Goal: Information Seeking & Learning: Learn about a topic

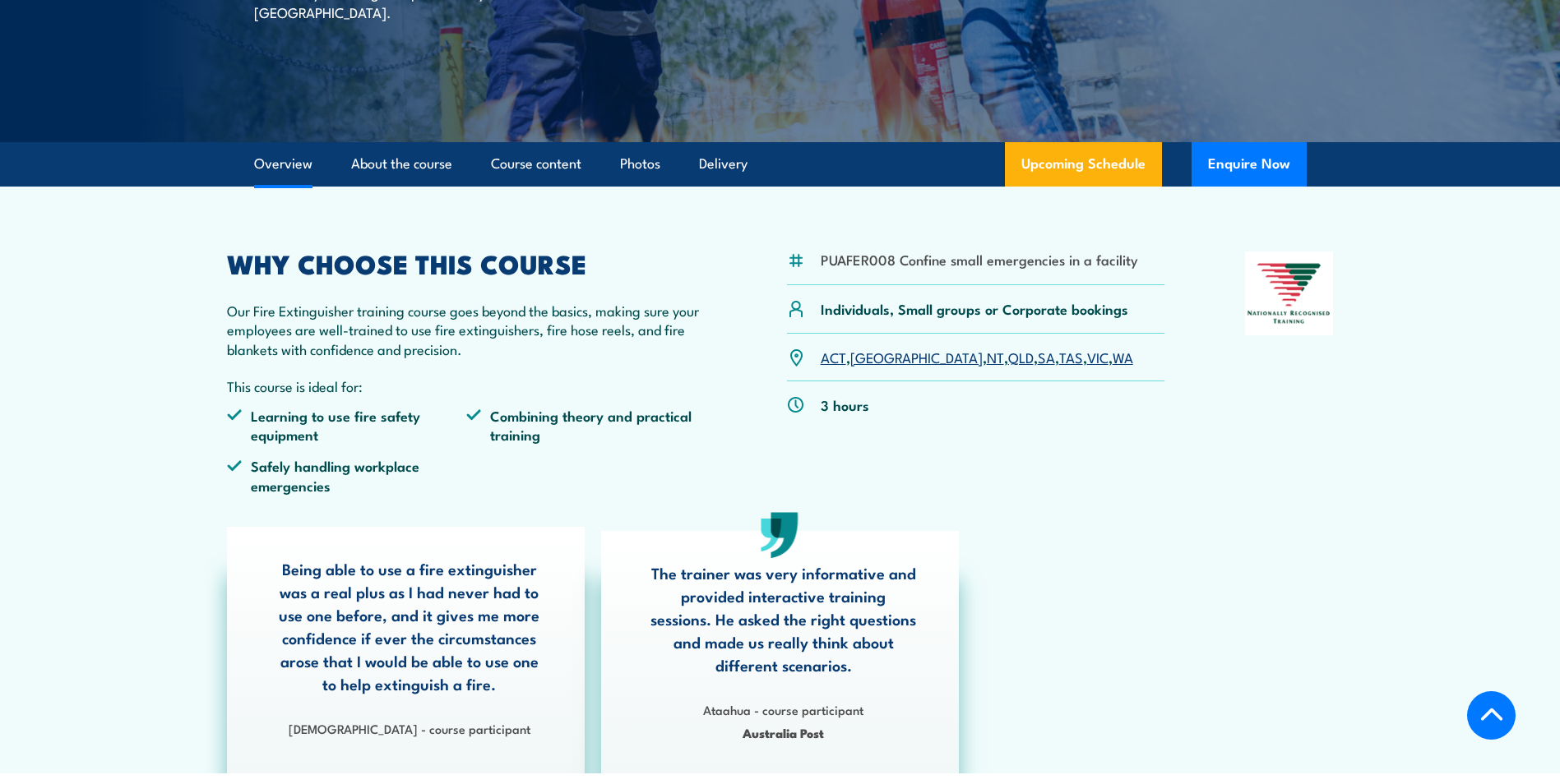
click at [1087, 358] on link "VIC" at bounding box center [1098, 356] width 22 height 20
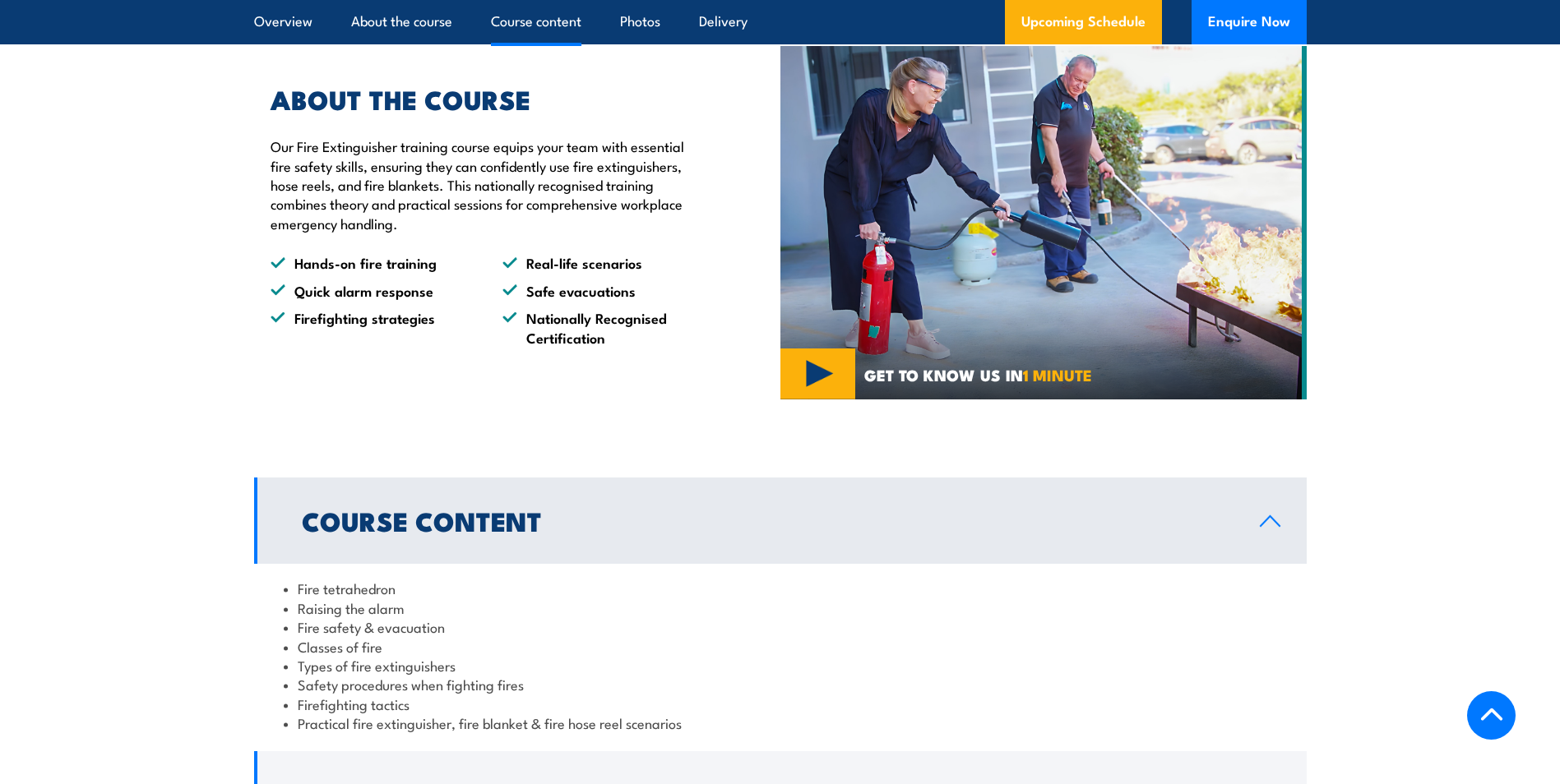
scroll to position [1444, 0]
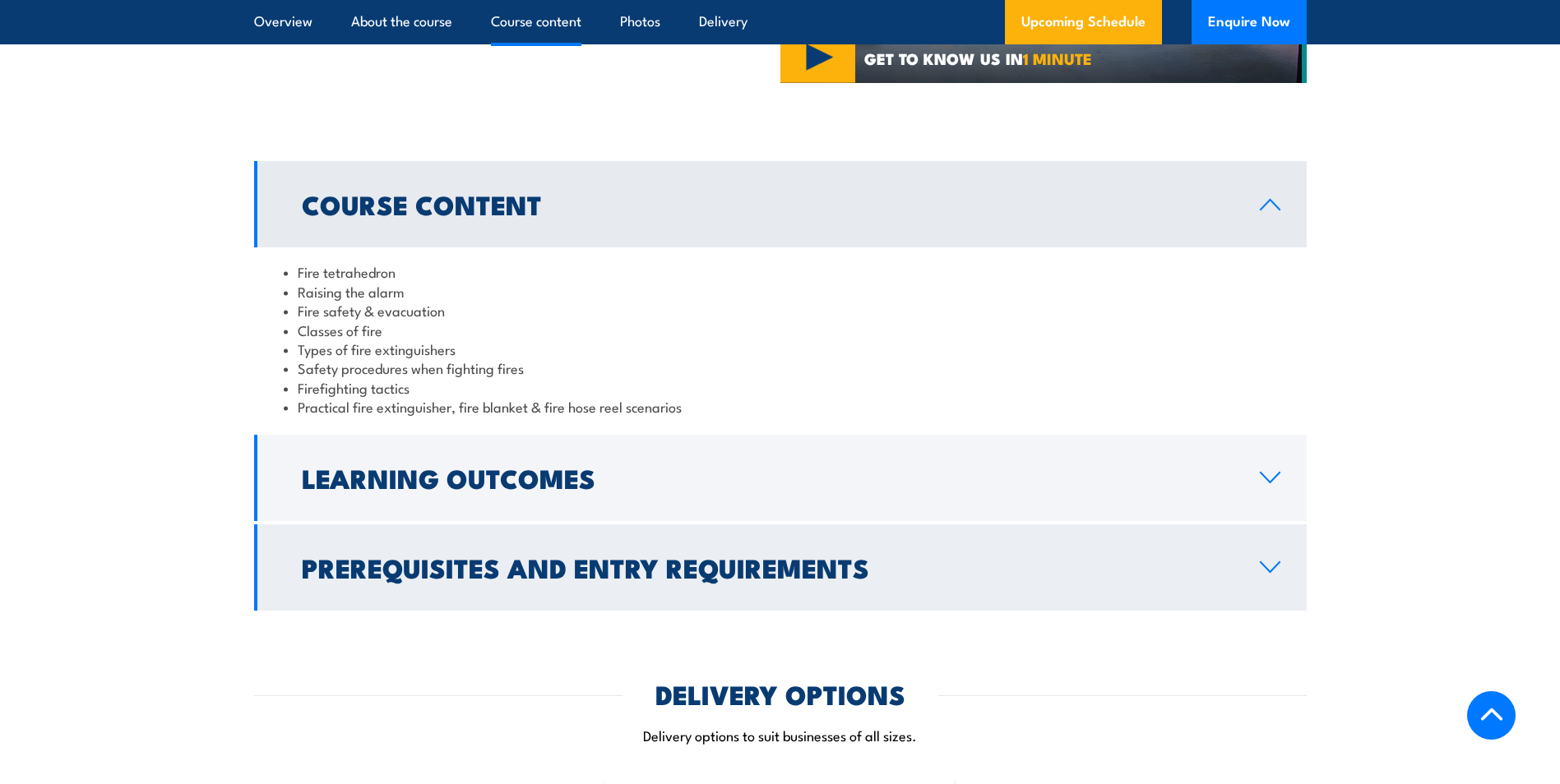
click at [684, 563] on h2 "Prerequisites and Entry Requirements" at bounding box center [767, 568] width 931 height 23
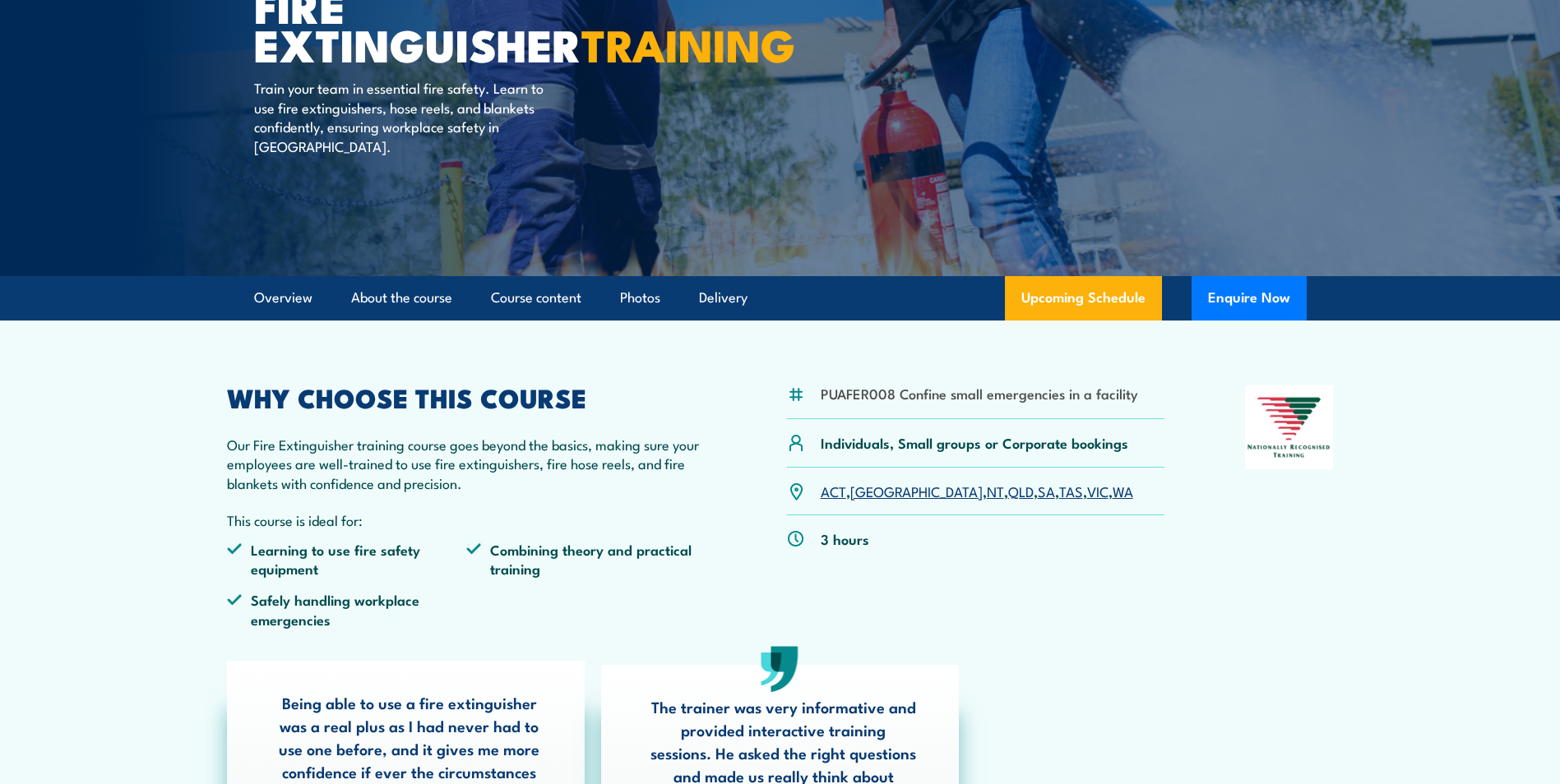
scroll to position [0, 0]
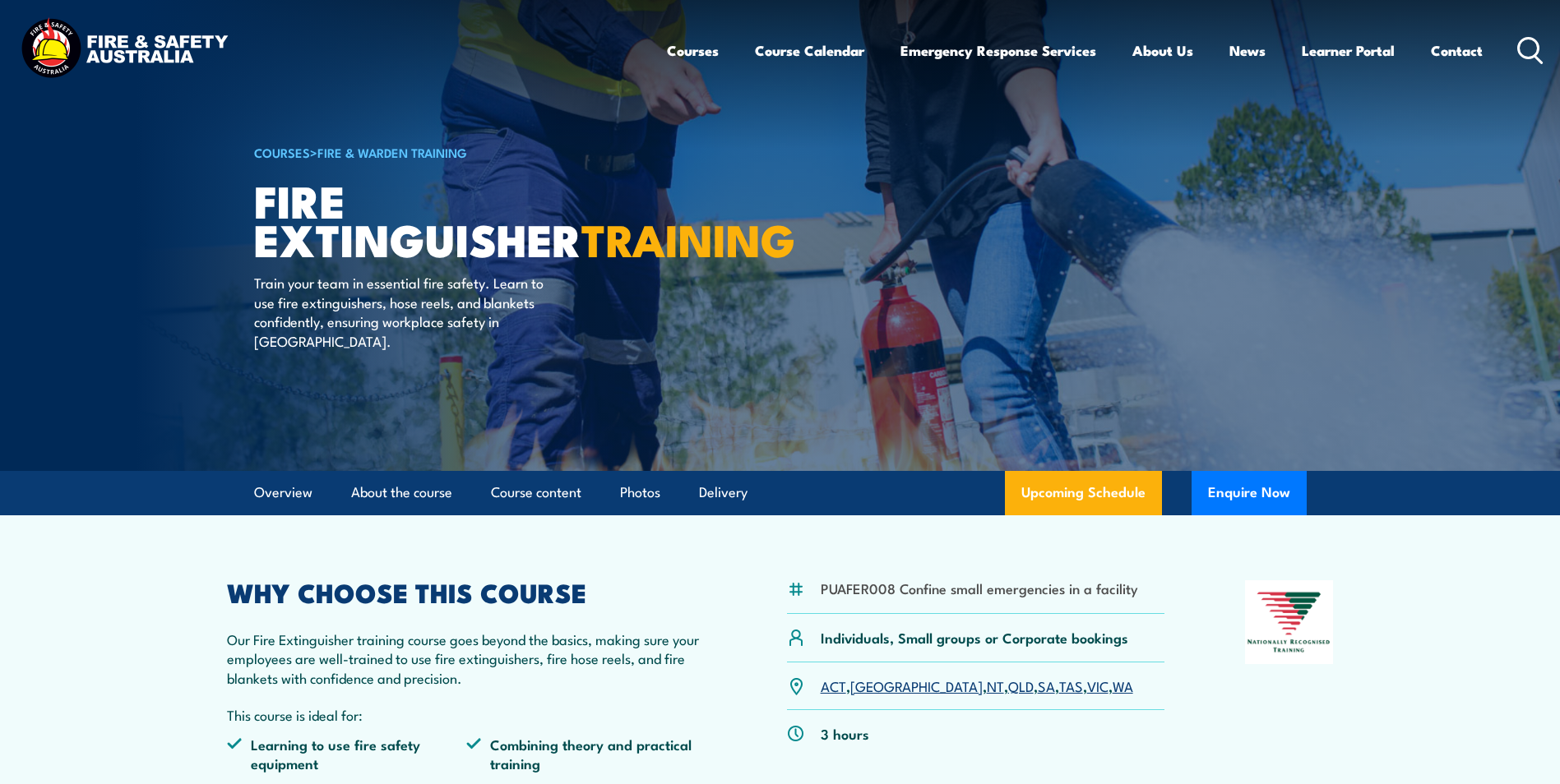
click at [362, 152] on link "Fire & Warden Training" at bounding box center [392, 152] width 150 height 18
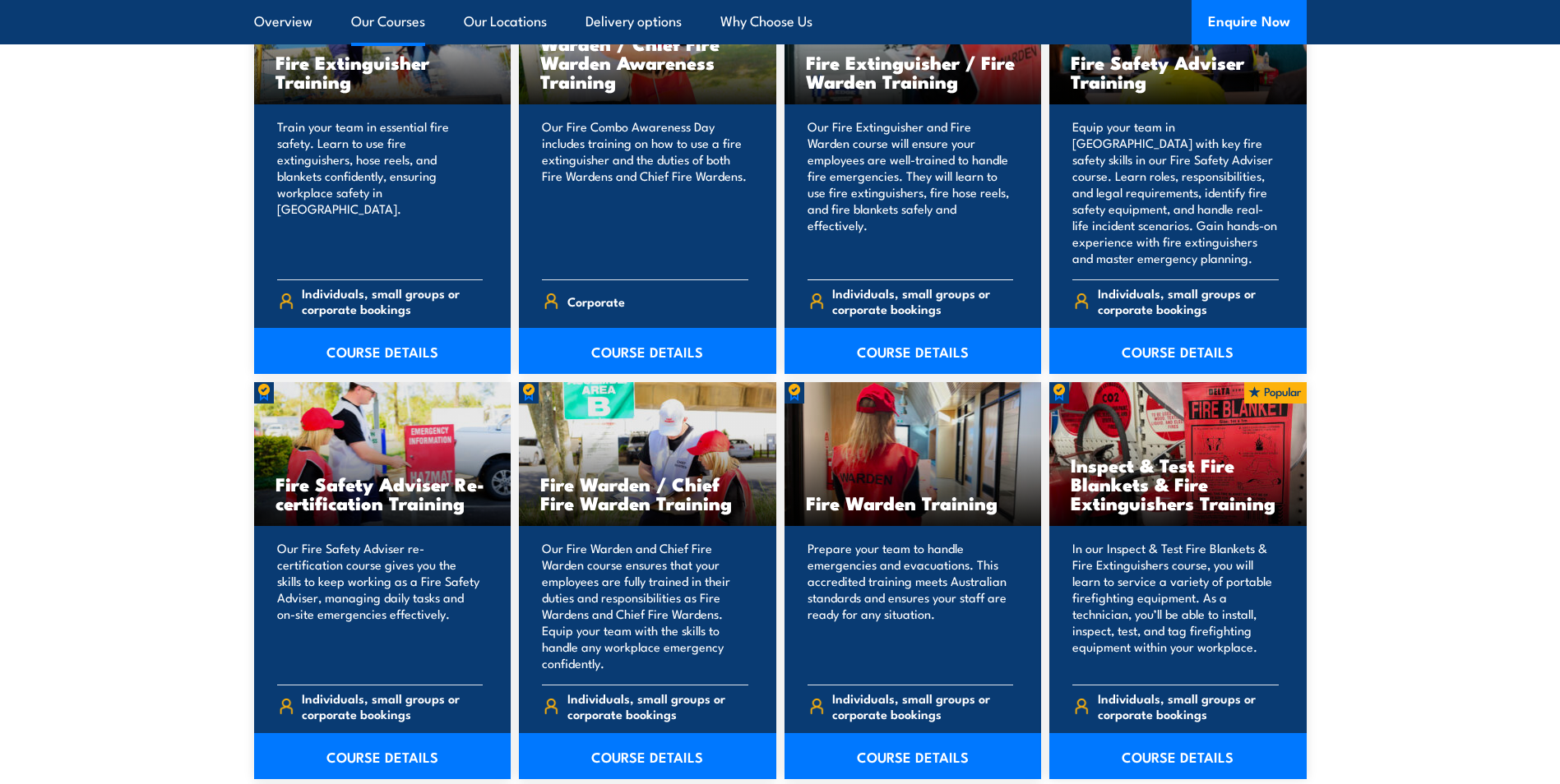
scroll to position [1972, 0]
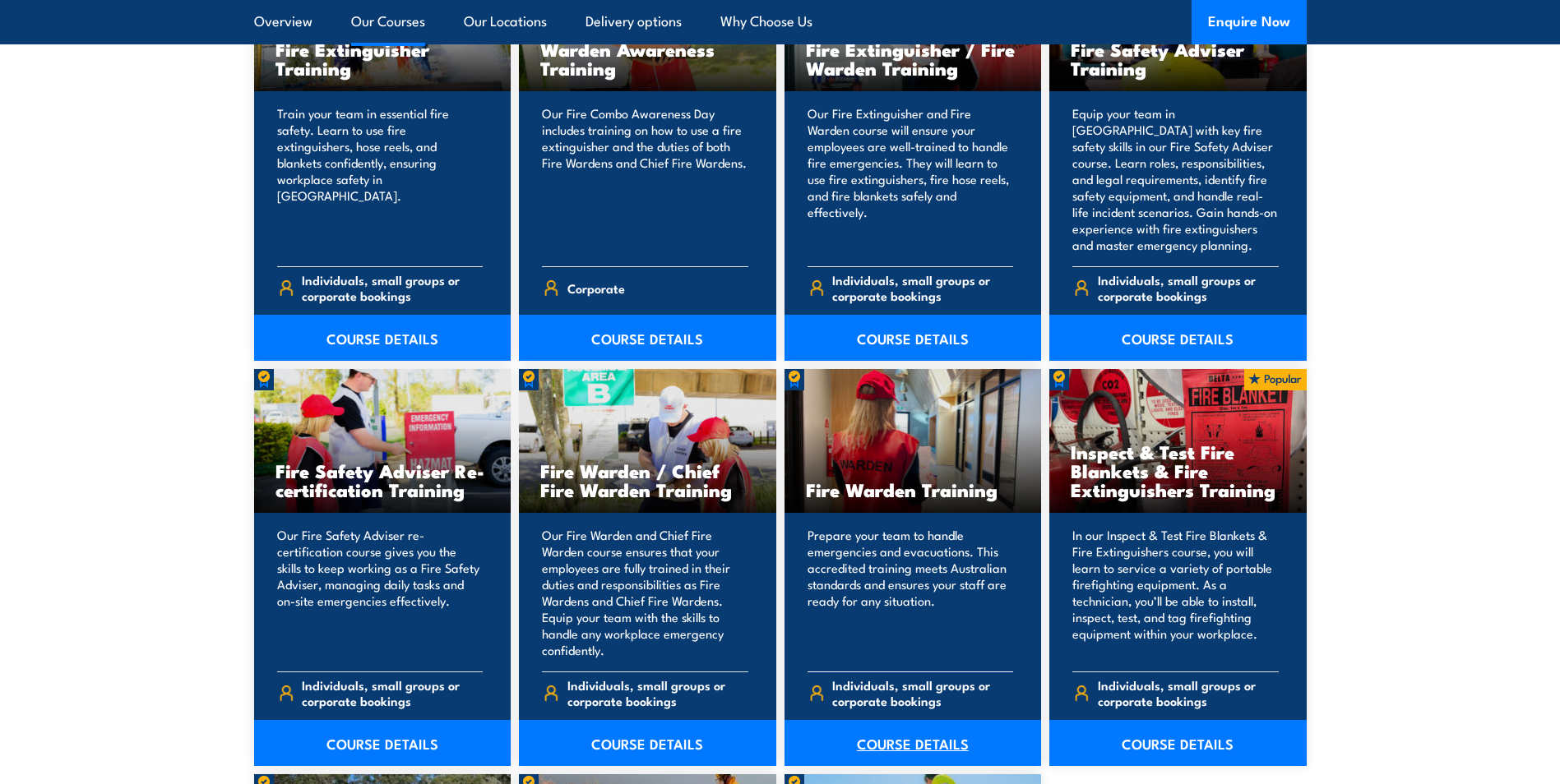
click at [883, 751] on link "COURSE DETAILS" at bounding box center [913, 743] width 258 height 46
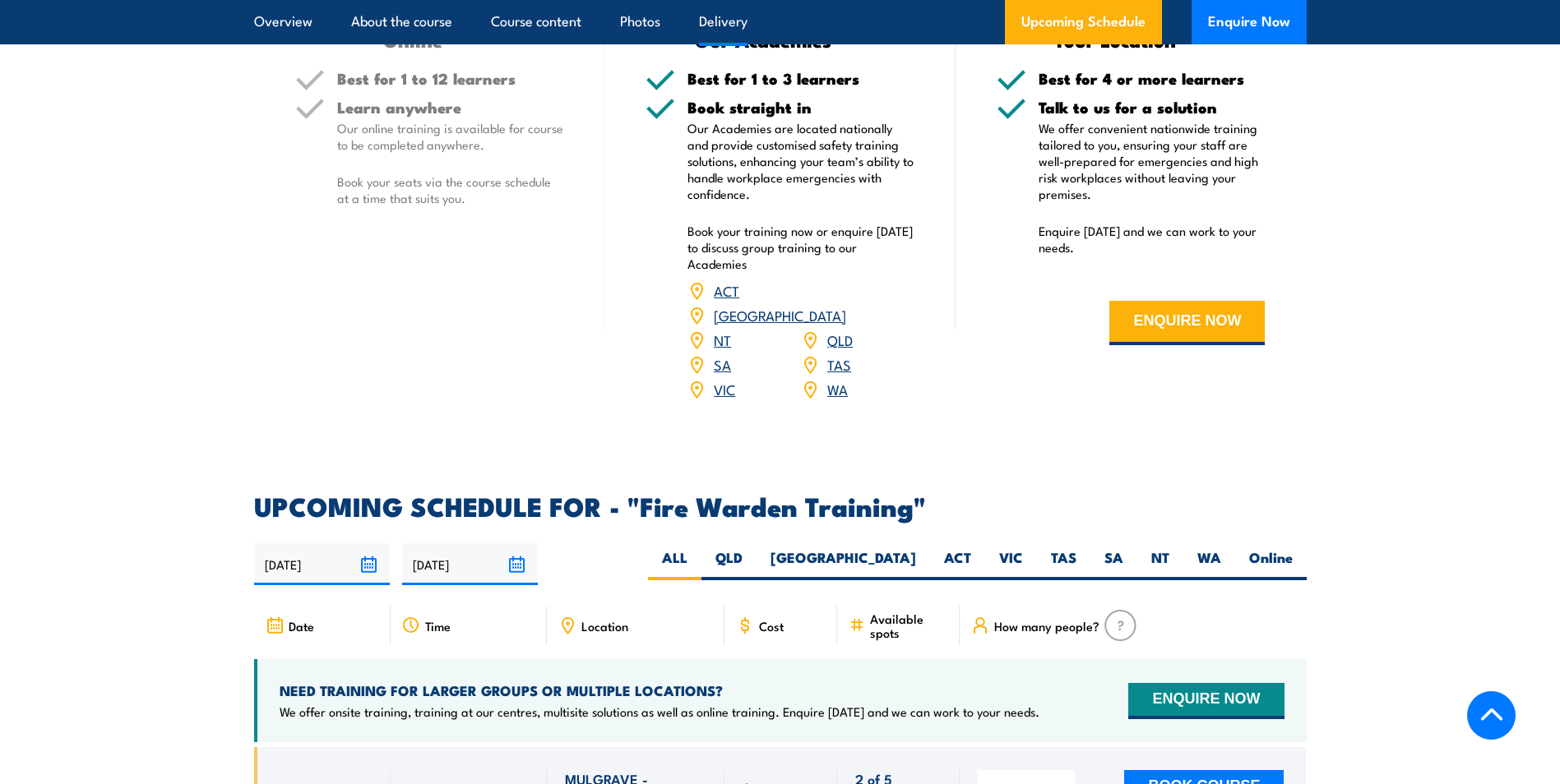
scroll to position [2383, 0]
